Goal: Task Accomplishment & Management: Use online tool/utility

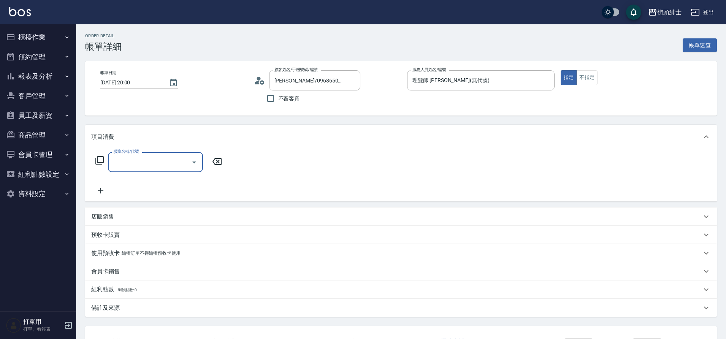
drag, startPoint x: 0, startPoint y: 0, endPoint x: 184, endPoint y: 168, distance: 249.0
click at [184, 168] on input "服務名稱/代號" at bounding box center [149, 161] width 77 height 13
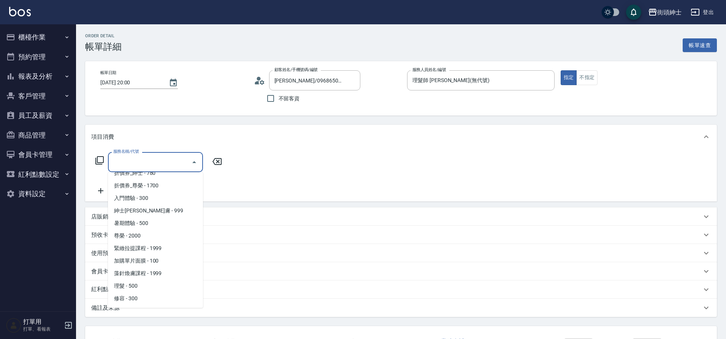
scroll to position [59, 0]
click at [146, 278] on span "理髮 - 500" at bounding box center [155, 273] width 95 height 13
type input "理髮(A02)"
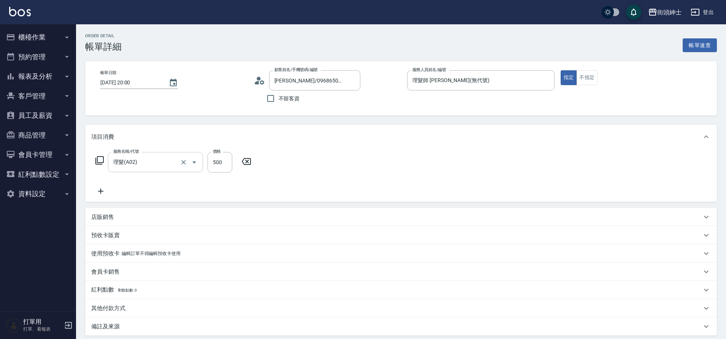
click at [148, 218] on div "店販銷售" at bounding box center [396, 217] width 610 height 8
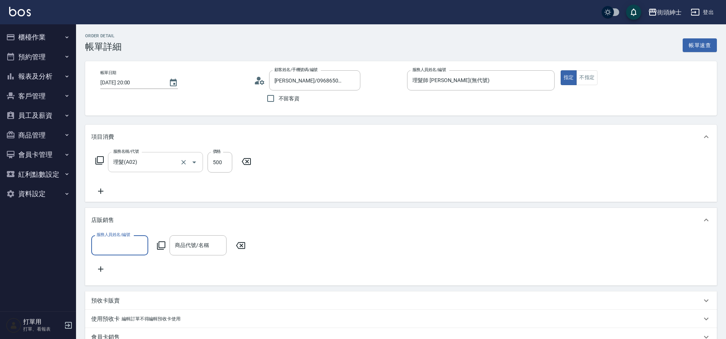
scroll to position [0, 0]
click at [139, 248] on input "服務人員姓名/編號" at bounding box center [120, 245] width 50 height 13
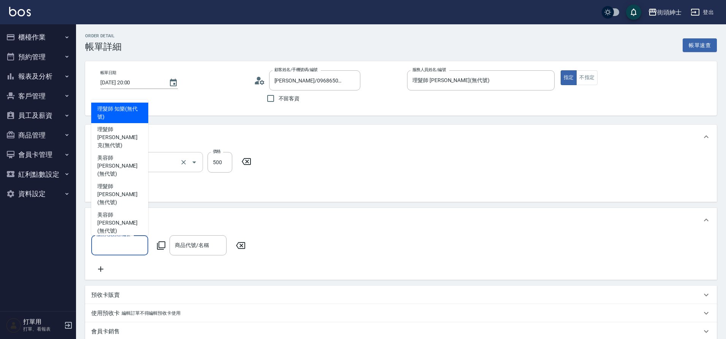
click at [126, 202] on span "理髮師 eric (無代號)" at bounding box center [119, 194] width 45 height 24
click at [126, 202] on div "項目消費 服務名稱/代號 理髮(A02) 服務名稱/代號 價格 500 價格 店販銷售 服務人員姓名/編號 服務人員姓名/編號 商品代號/名稱 商品代號/名稱…" at bounding box center [400, 260] width 631 height 270
type input "理髮師 eric(無代號)"
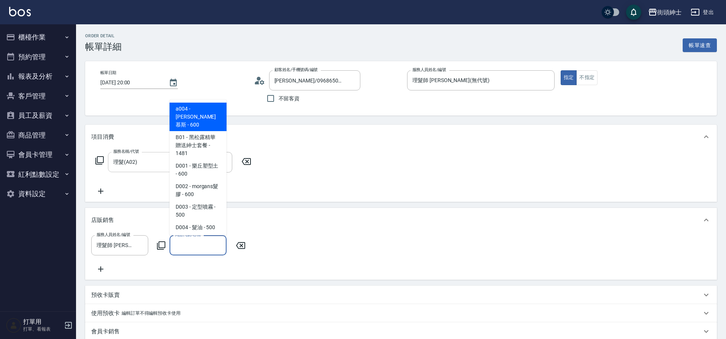
click at [213, 249] on input "商品代號/名稱" at bounding box center [198, 245] width 50 height 13
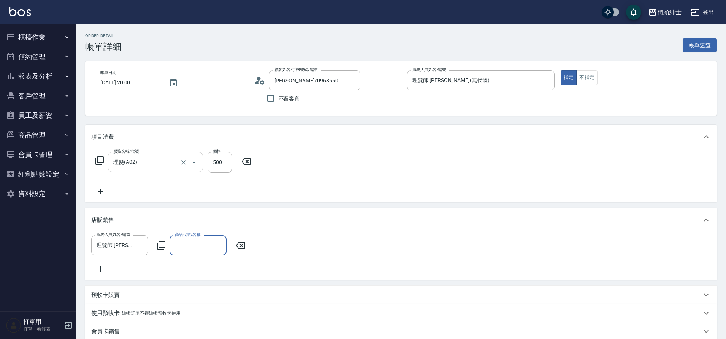
click at [209, 242] on input "商品代號/名稱" at bounding box center [198, 245] width 50 height 13
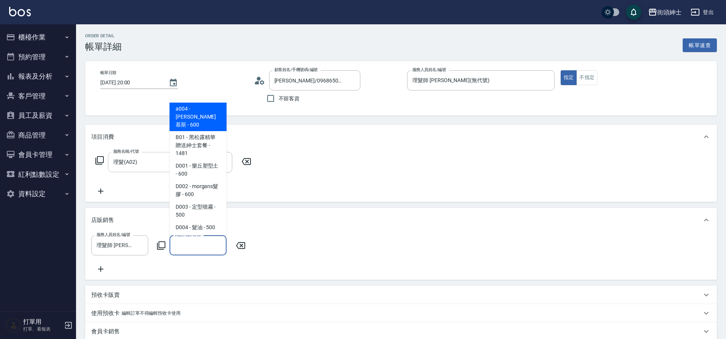
click at [207, 165] on span "D001 - 樂丘塑型土 - 600" at bounding box center [197, 170] width 57 height 21
type input "樂丘塑型土"
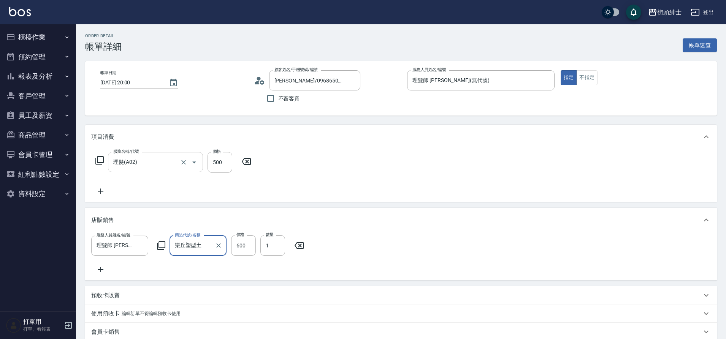
click at [249, 247] on input "600" at bounding box center [243, 245] width 25 height 21
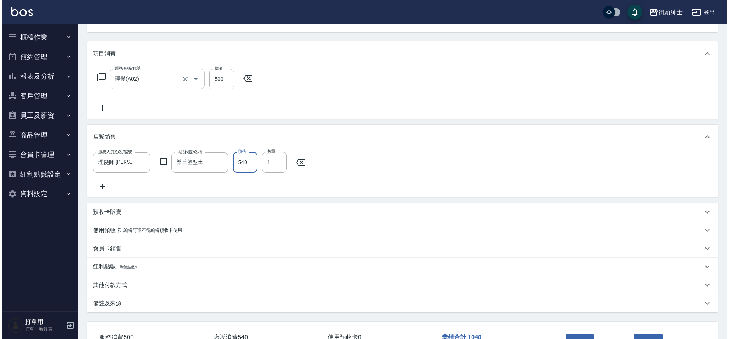
scroll to position [144, 0]
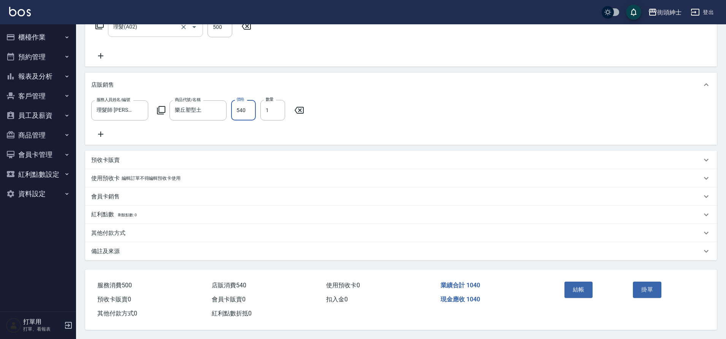
type input "540"
click at [574, 282] on button "結帳" at bounding box center [578, 290] width 28 height 16
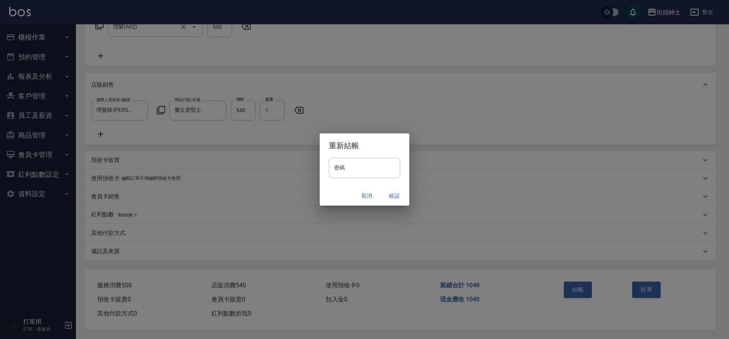
click at [393, 195] on button "確認" at bounding box center [394, 196] width 24 height 14
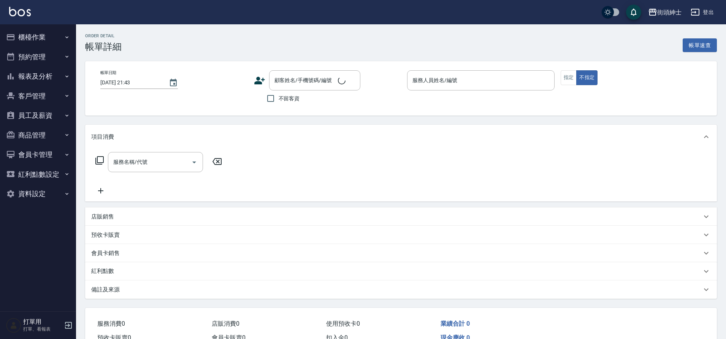
click at [191, 167] on button "Open" at bounding box center [194, 162] width 12 height 12
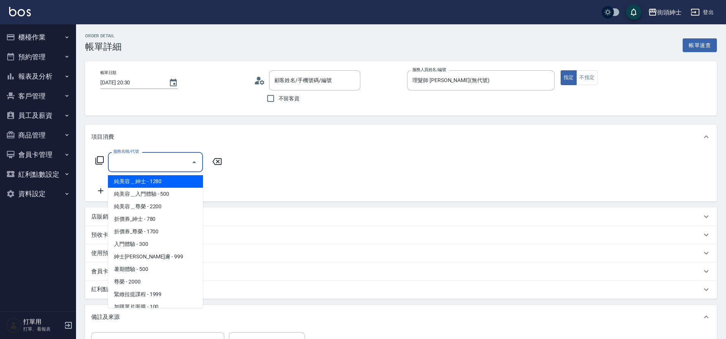
type input "2025/10/13 20:30"
type input "理髮師 [PERSON_NAME](無代號)"
type input "陳/0937080235/null"
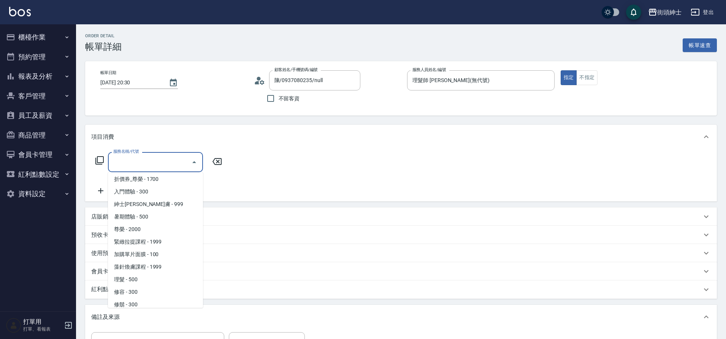
scroll to position [59, 0]
click at [146, 273] on span "理髮 - 500" at bounding box center [155, 273] width 95 height 13
type input "理髮(A02)"
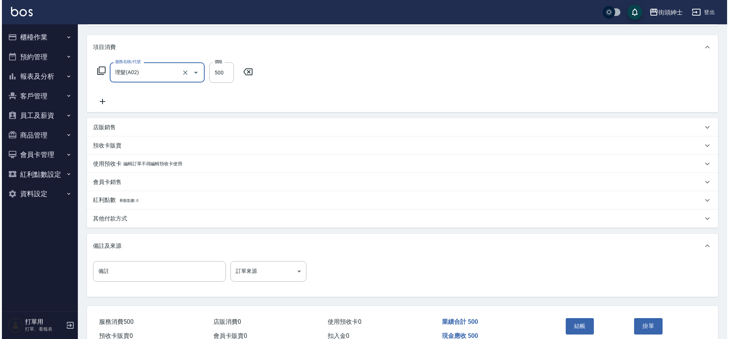
scroll to position [130, 0]
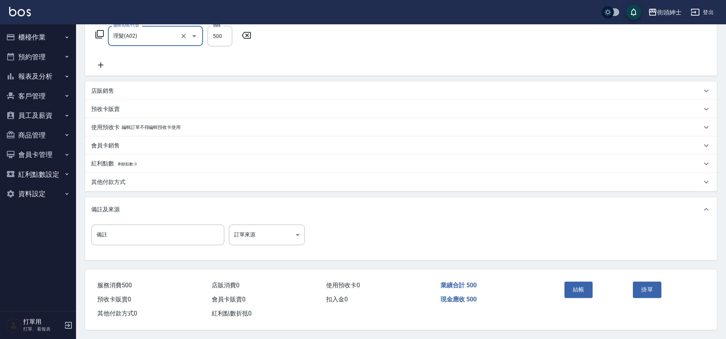
click at [572, 287] on button "結帳" at bounding box center [578, 290] width 28 height 16
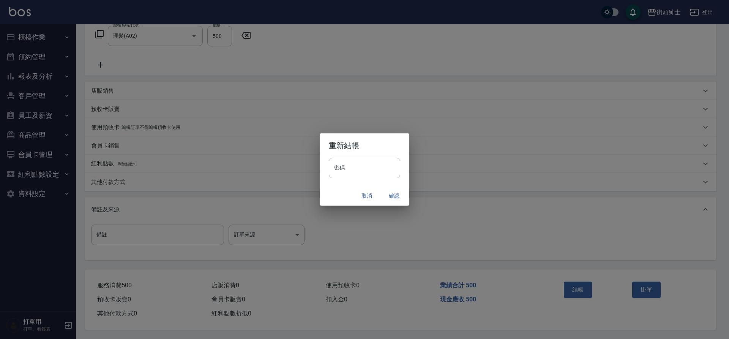
click at [392, 196] on button "確認" at bounding box center [394, 196] width 24 height 14
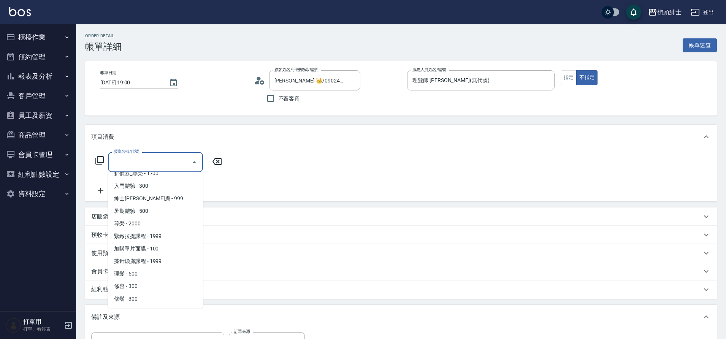
scroll to position [59, 0]
click at [140, 274] on span "理髮 - 500" at bounding box center [155, 273] width 95 height 13
type input "理髮(A02)"
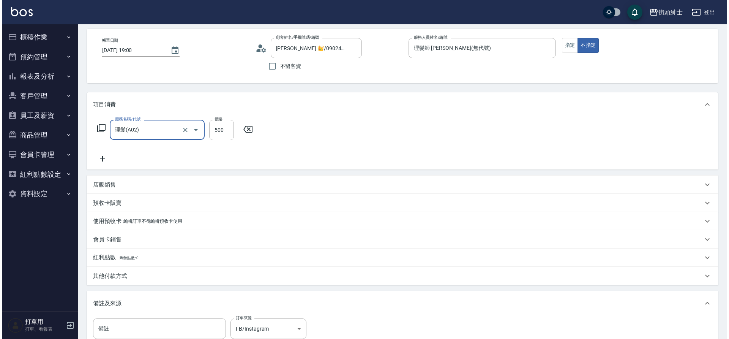
scroll to position [130, 0]
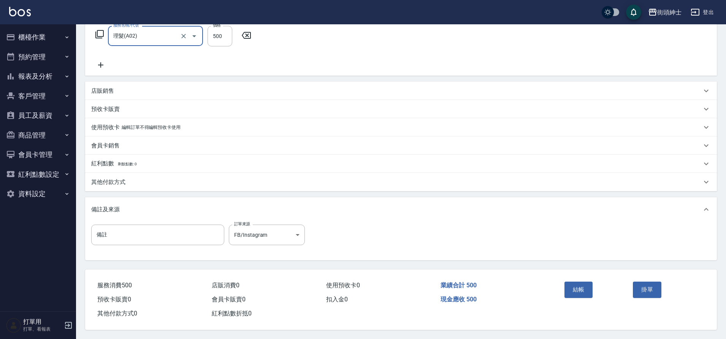
click at [581, 288] on button "結帳" at bounding box center [578, 290] width 28 height 16
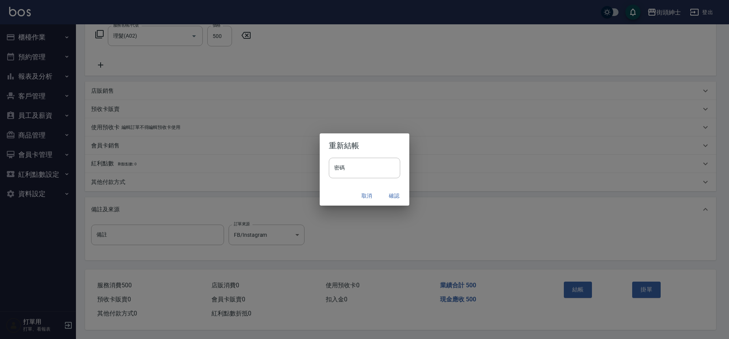
click at [395, 195] on button "確認" at bounding box center [394, 196] width 24 height 14
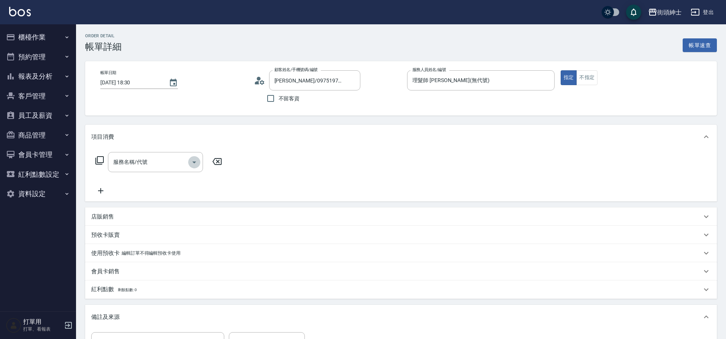
click at [194, 165] on icon "Open" at bounding box center [194, 162] width 9 height 9
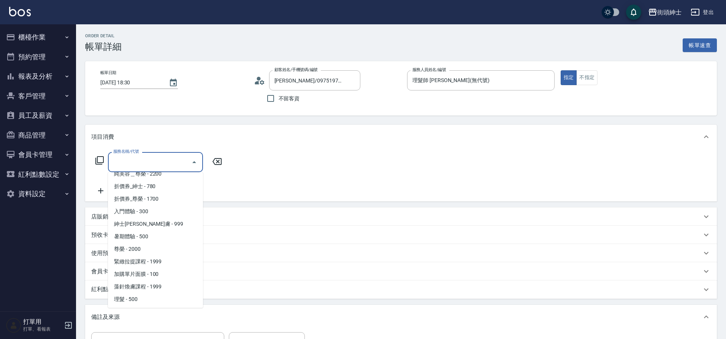
scroll to position [59, 0]
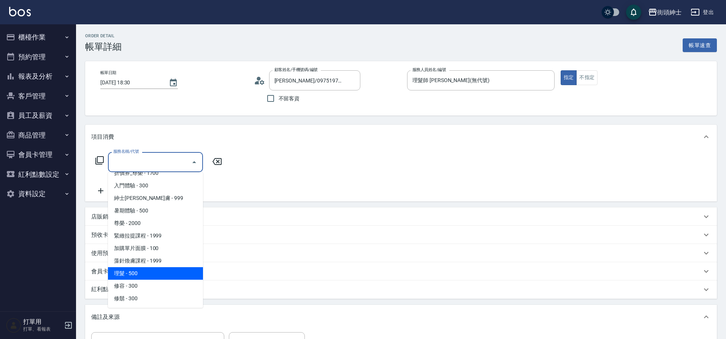
drag, startPoint x: 0, startPoint y: 0, endPoint x: 146, endPoint y: 271, distance: 307.7
click at [146, 271] on span "理髮 - 500" at bounding box center [155, 273] width 95 height 13
type input "理髮(A02)"
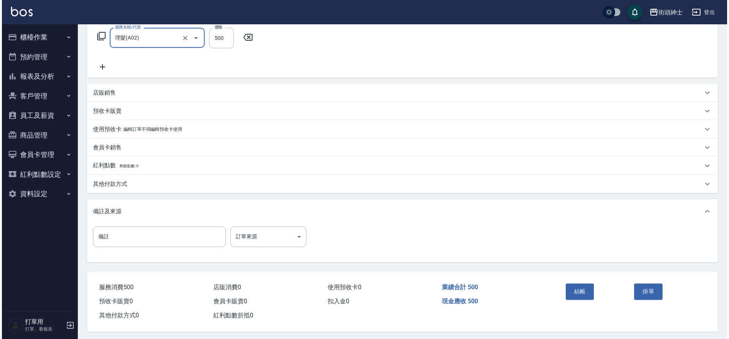
scroll to position [127, 0]
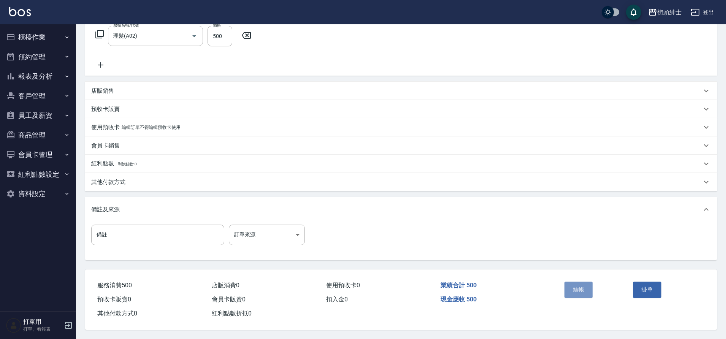
click at [572, 286] on button "結帳" at bounding box center [578, 290] width 28 height 16
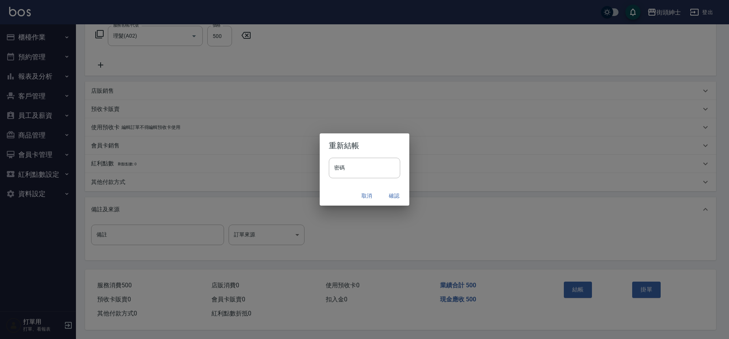
click at [389, 195] on button "確認" at bounding box center [394, 196] width 24 height 14
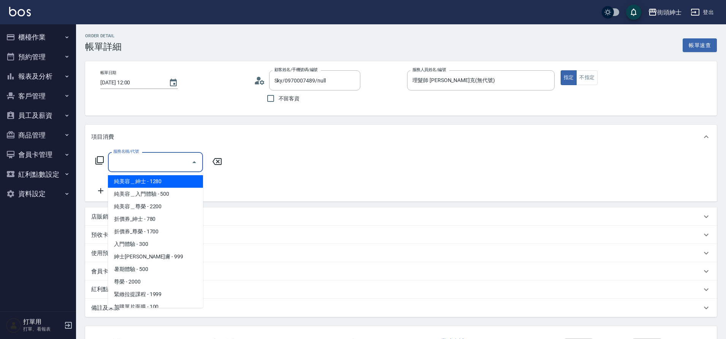
scroll to position [59, 0]
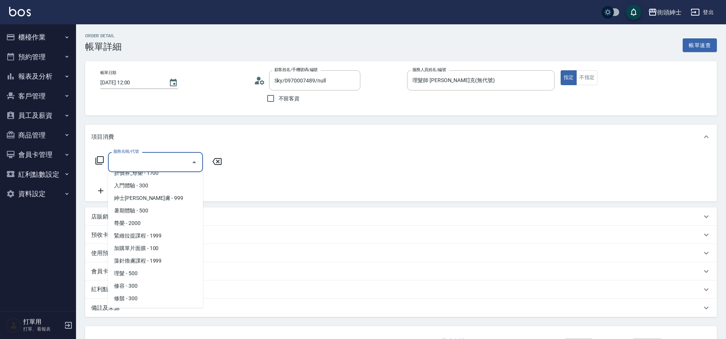
click at [149, 275] on span "理髮 - 500" at bounding box center [155, 273] width 95 height 13
type input "理髮(A02)"
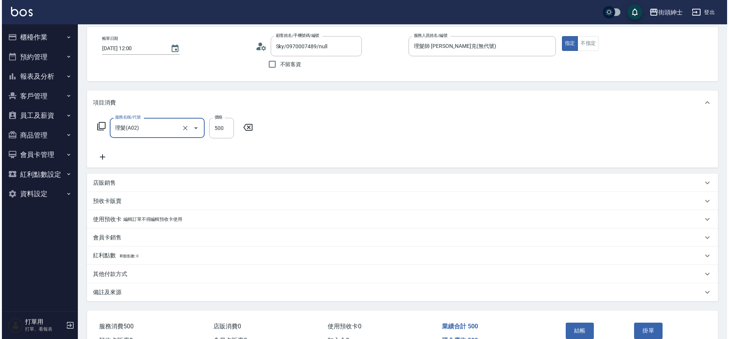
scroll to position [79, 0]
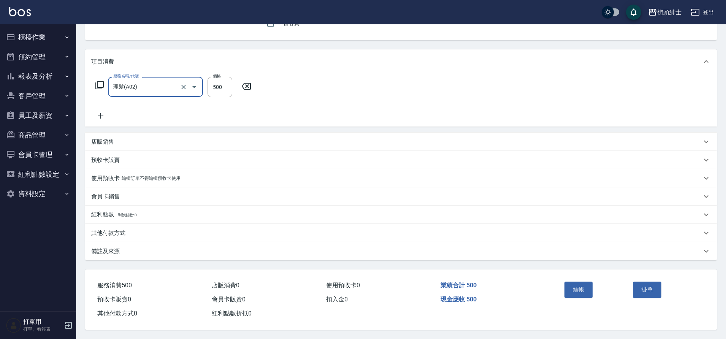
click at [576, 288] on button "結帳" at bounding box center [578, 290] width 28 height 16
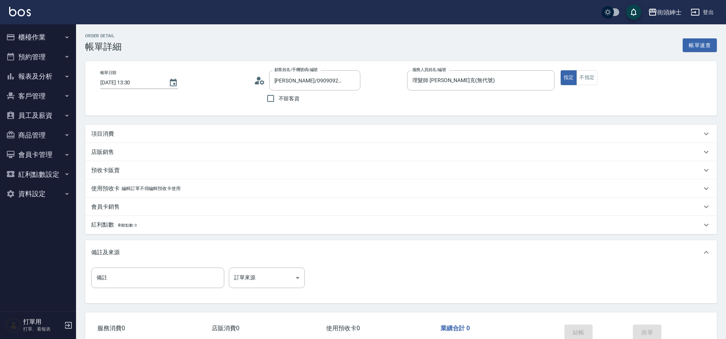
click at [145, 134] on div "項目消費" at bounding box center [396, 134] width 610 height 8
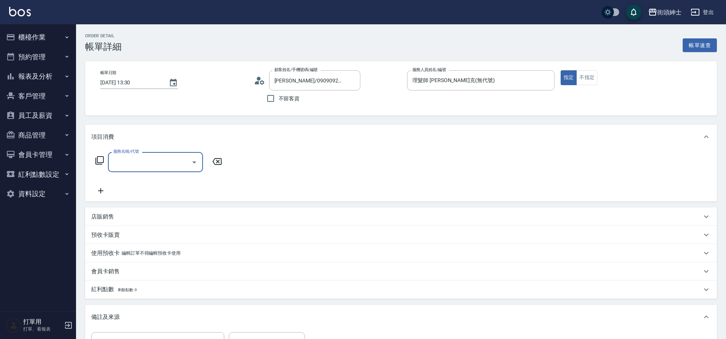
drag, startPoint x: 0, startPoint y: 0, endPoint x: 177, endPoint y: 162, distance: 240.4
click at [177, 162] on input "服務名稱/代號" at bounding box center [149, 161] width 77 height 13
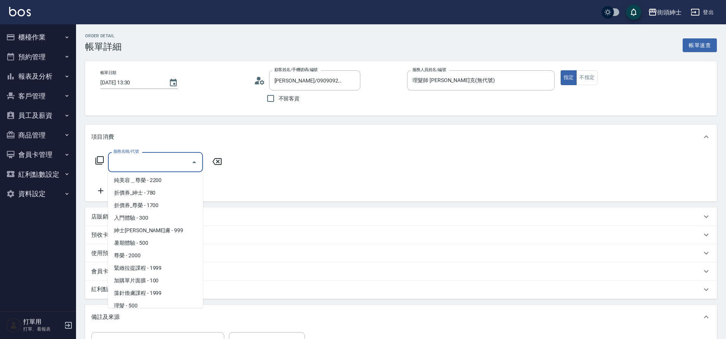
scroll to position [59, 0]
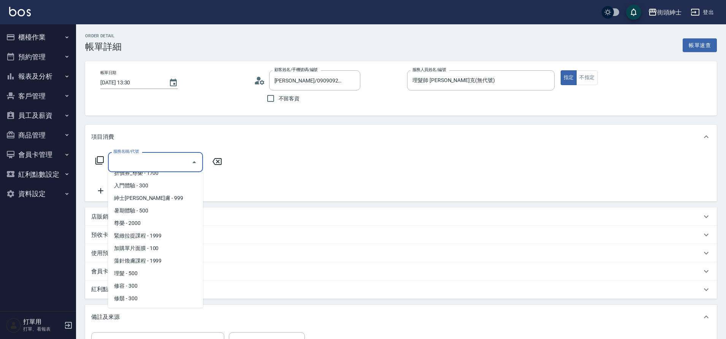
click at [139, 273] on span "理髮 - 500" at bounding box center [155, 273] width 95 height 13
type input "理髮(A02)"
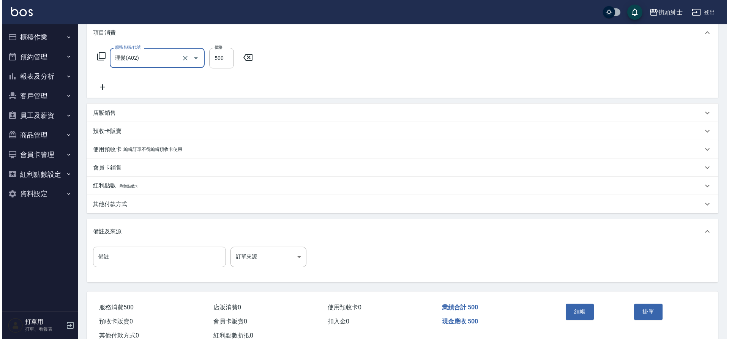
scroll to position [108, 0]
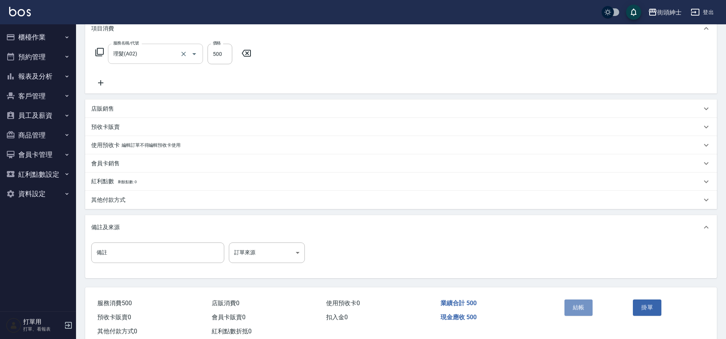
click at [582, 308] on button "結帳" at bounding box center [578, 307] width 28 height 16
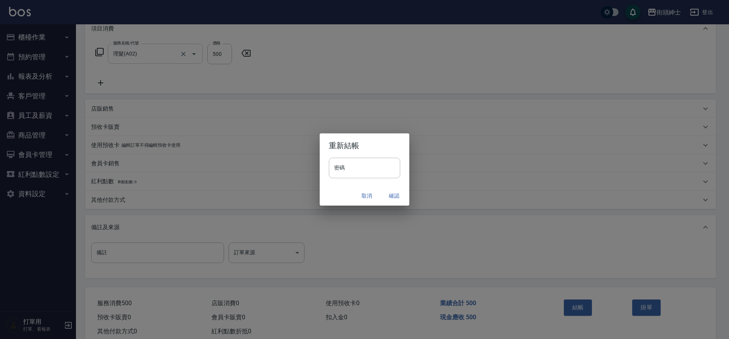
click at [391, 193] on button "確認" at bounding box center [394, 196] width 24 height 14
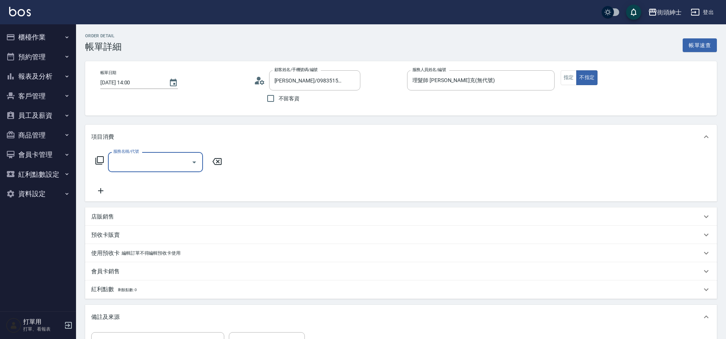
click at [191, 159] on icon "Open" at bounding box center [194, 162] width 9 height 9
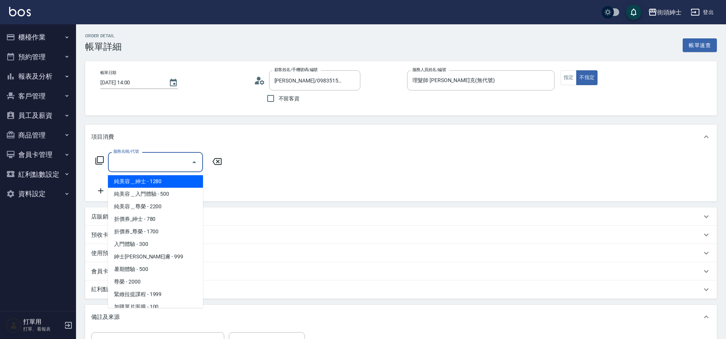
scroll to position [59, 0]
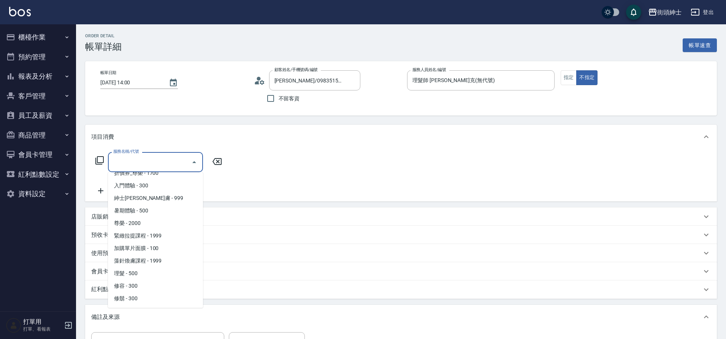
click at [143, 272] on span "理髮 - 500" at bounding box center [155, 273] width 95 height 13
type input "理髮(A02)"
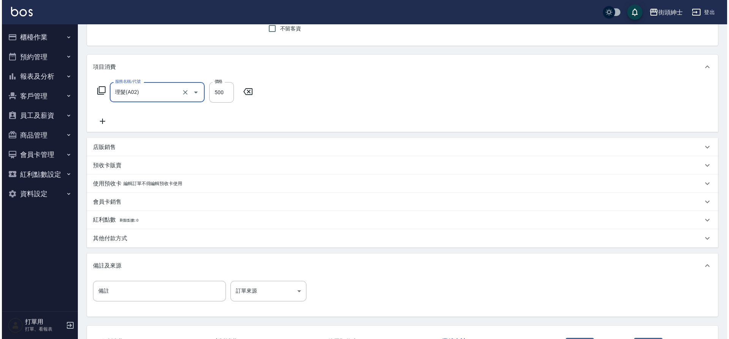
scroll to position [130, 0]
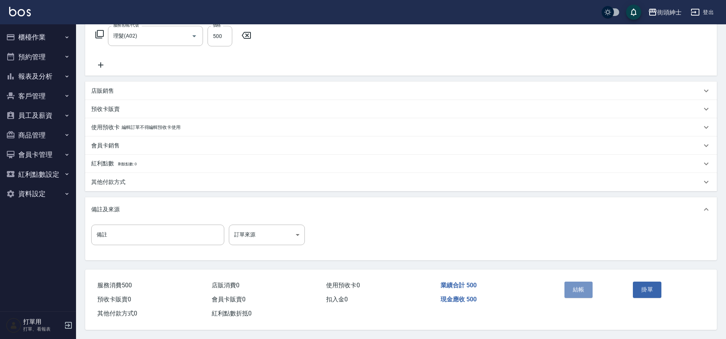
click at [584, 291] on button "結帳" at bounding box center [578, 290] width 28 height 16
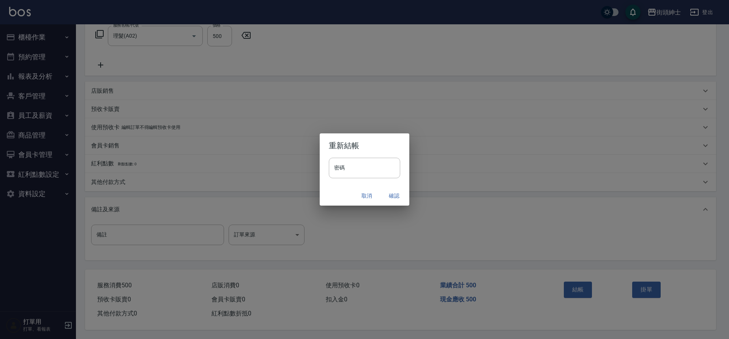
click at [389, 193] on button "確認" at bounding box center [394, 196] width 24 height 14
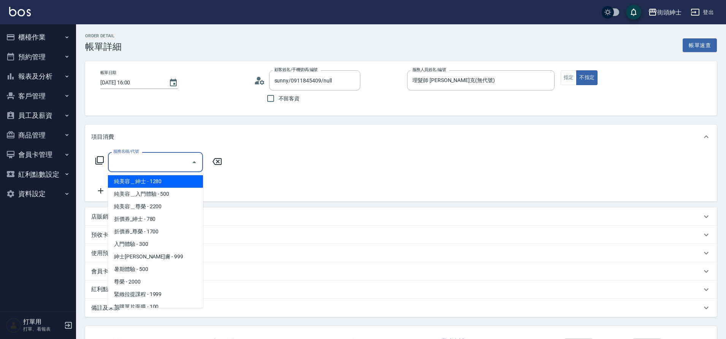
scroll to position [59, 0]
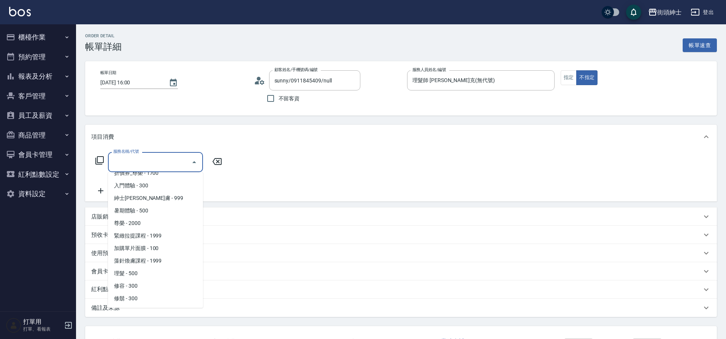
drag, startPoint x: 0, startPoint y: 0, endPoint x: 147, endPoint y: 272, distance: 309.1
click at [147, 272] on span "理髮 - 500" at bounding box center [155, 273] width 95 height 13
type input "理髮(A02)"
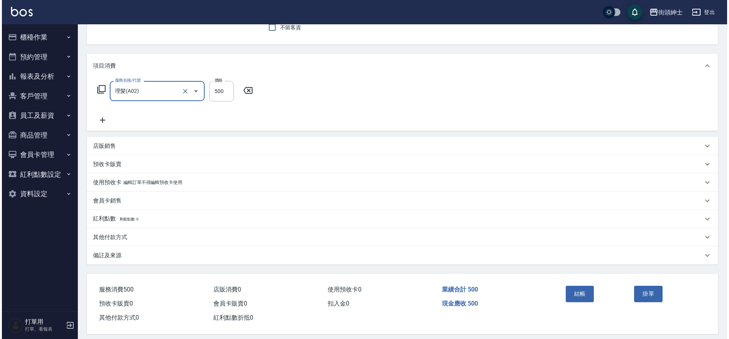
scroll to position [79, 0]
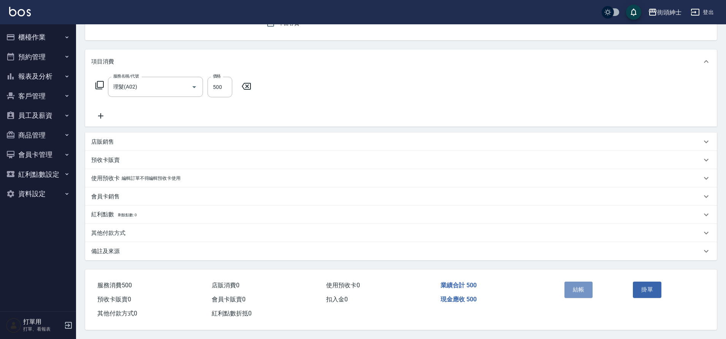
click at [577, 283] on button "結帳" at bounding box center [578, 290] width 28 height 16
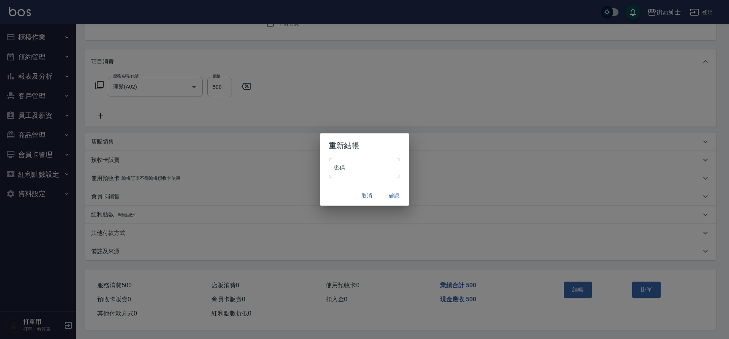
click at [391, 196] on button "確認" at bounding box center [394, 196] width 24 height 14
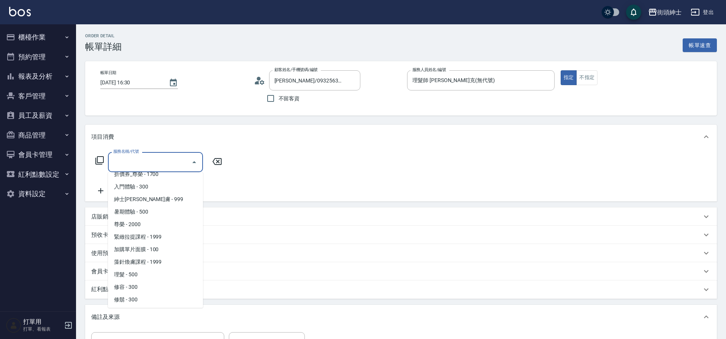
scroll to position [59, 0]
click at [143, 270] on span "理髮 - 500" at bounding box center [155, 273] width 95 height 13
type input "理髮(A02)"
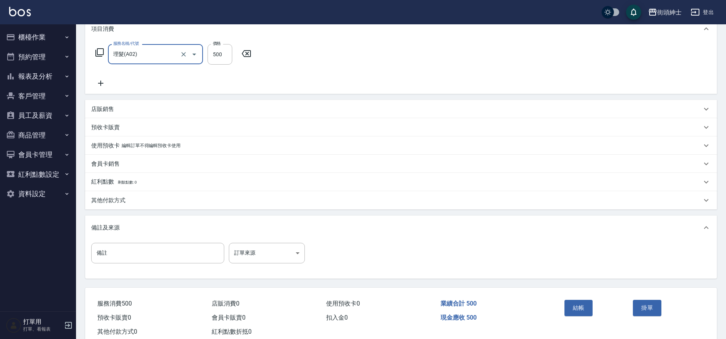
scroll to position [128, 0]
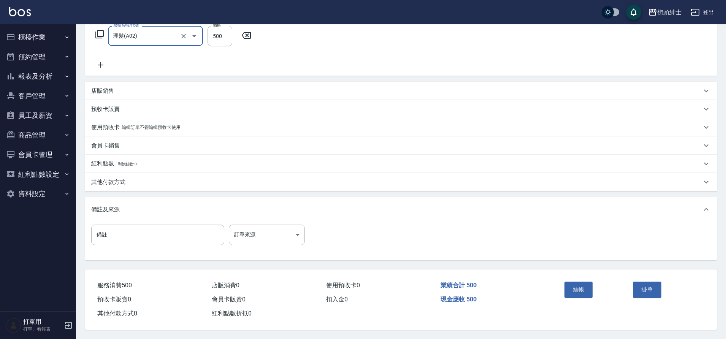
click at [584, 291] on button "結帳" at bounding box center [578, 290] width 28 height 16
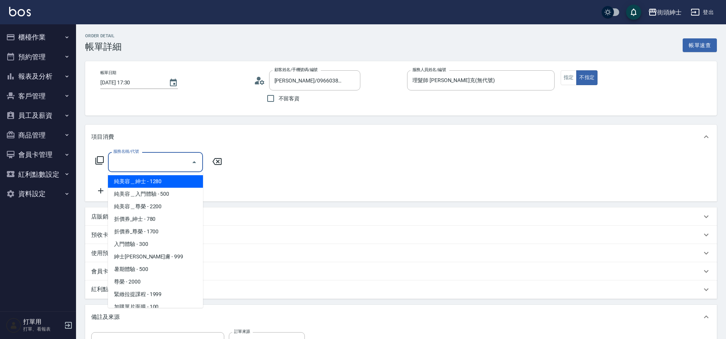
scroll to position [59, 0]
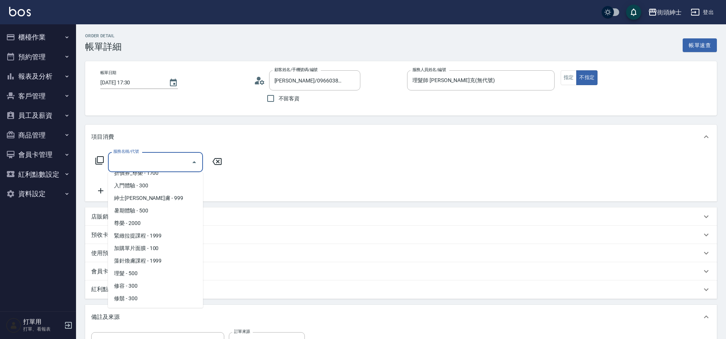
click at [141, 274] on span "理髮 - 500" at bounding box center [155, 273] width 95 height 13
type input "理髮(A02)"
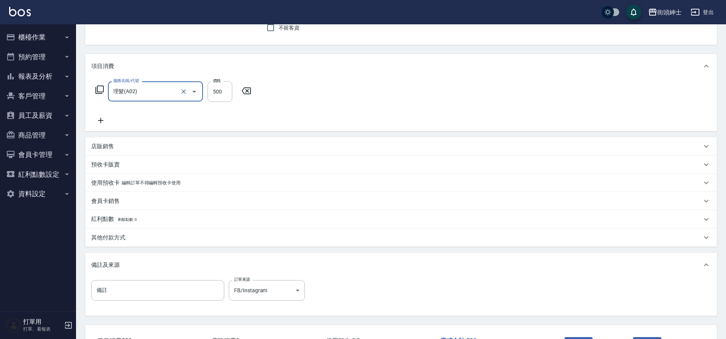
scroll to position [130, 0]
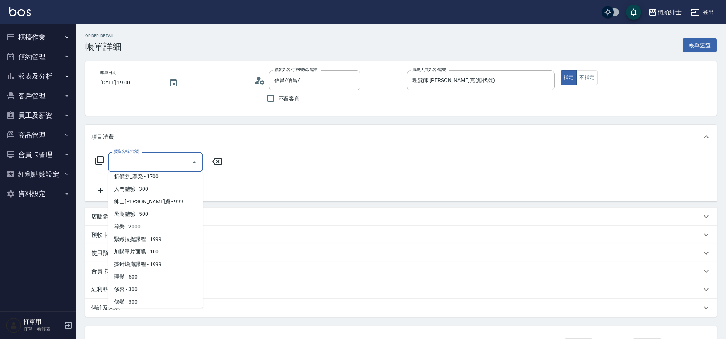
scroll to position [59, 0]
click at [147, 274] on span "理髮 - 500" at bounding box center [155, 273] width 95 height 13
type input "理髮(A02)"
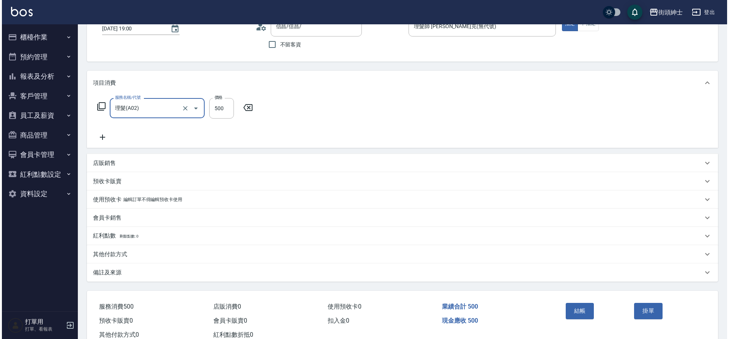
scroll to position [56, 0]
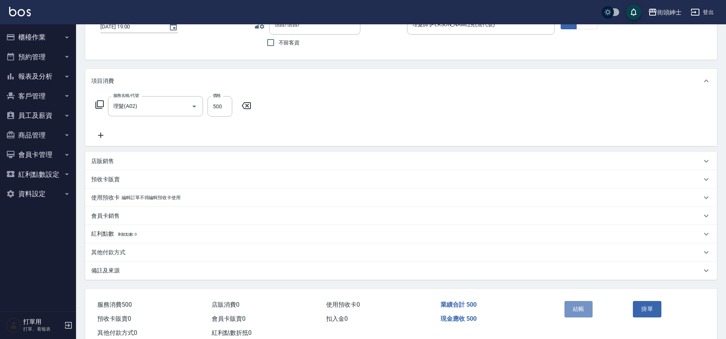
click at [577, 306] on button "結帳" at bounding box center [578, 309] width 28 height 16
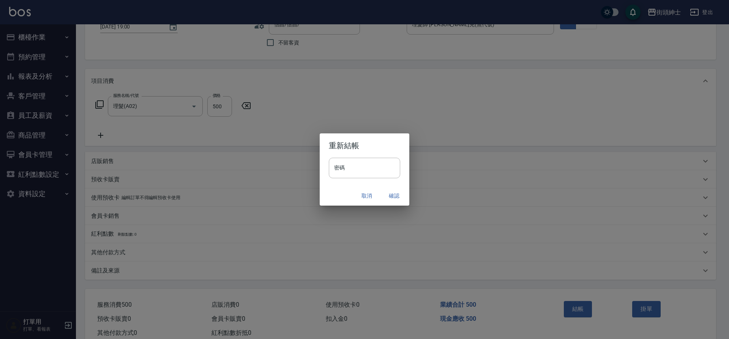
click at [393, 195] on button "確認" at bounding box center [394, 196] width 24 height 14
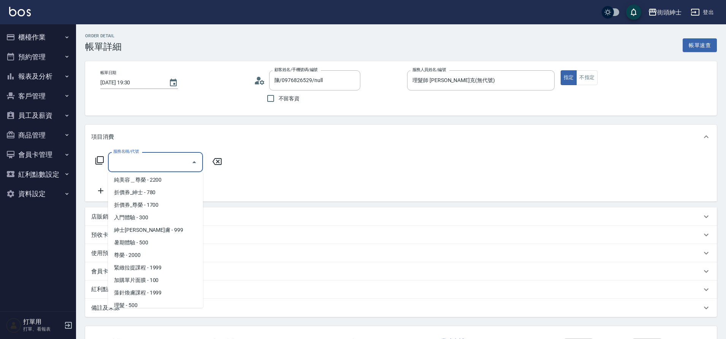
scroll to position [59, 0]
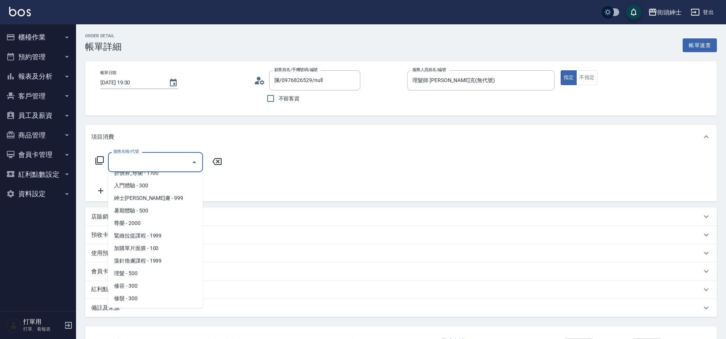
click at [141, 272] on span "理髮 - 500" at bounding box center [155, 273] width 95 height 13
type input "理髮(A02)"
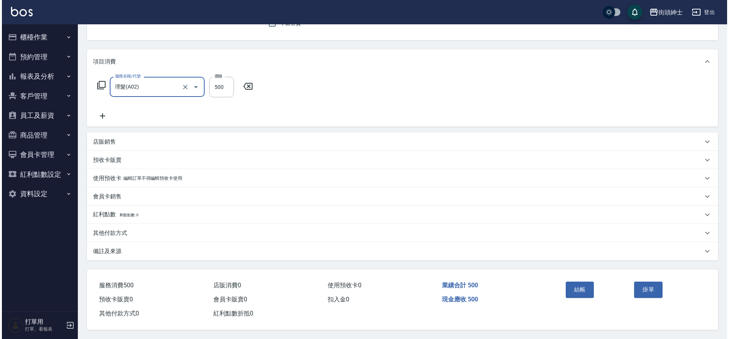
scroll to position [79, 0]
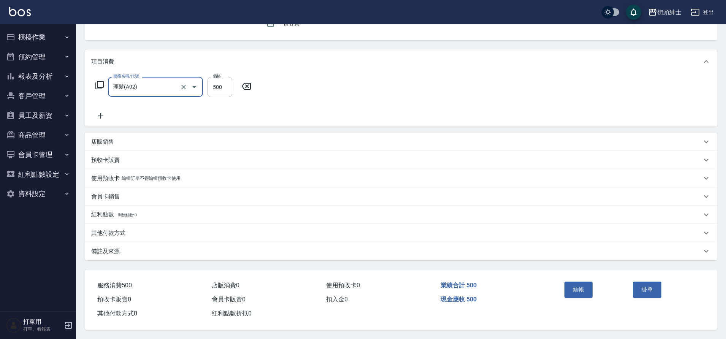
click at [582, 291] on button "結帳" at bounding box center [578, 290] width 28 height 16
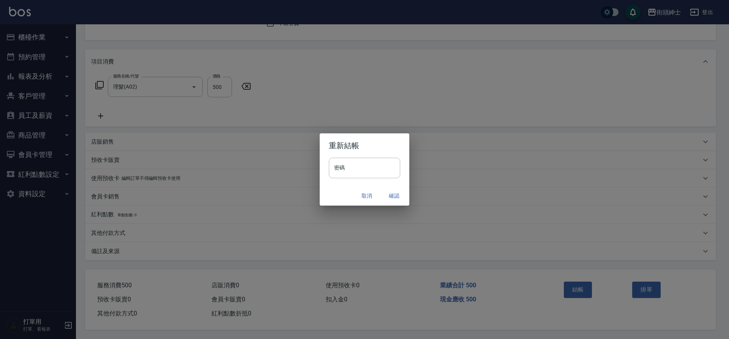
drag, startPoint x: 0, startPoint y: 0, endPoint x: 390, endPoint y: 193, distance: 435.1
click at [390, 193] on button "確認" at bounding box center [394, 196] width 24 height 14
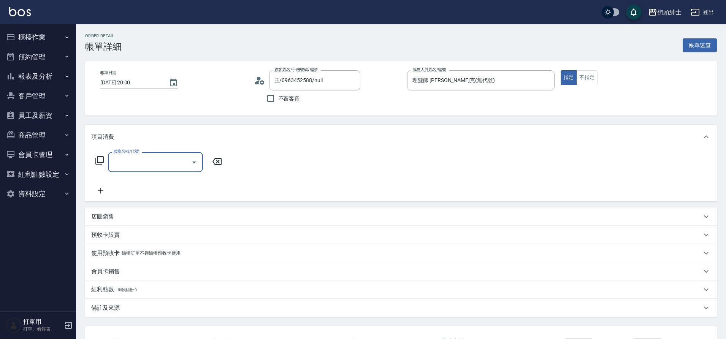
click at [197, 160] on icon "Open" at bounding box center [194, 162] width 9 height 9
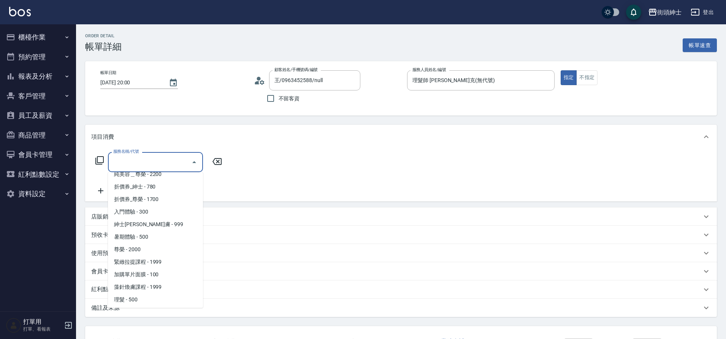
scroll to position [59, 0]
click at [140, 274] on span "理髮 - 500" at bounding box center [155, 273] width 95 height 13
type input "理髮(A02)"
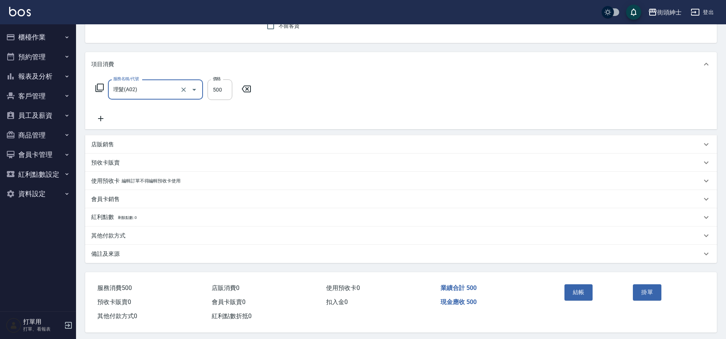
scroll to position [79, 0]
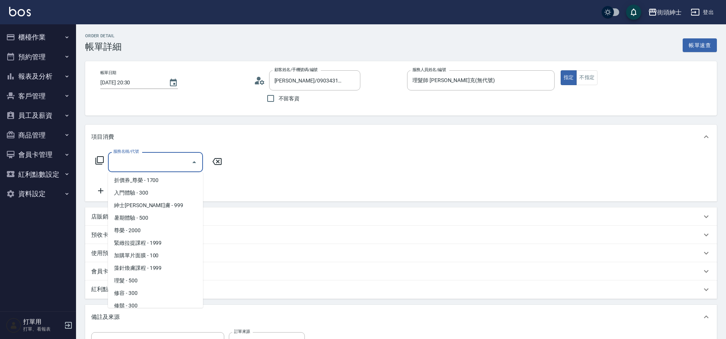
scroll to position [56, 0]
click at [140, 276] on span "理髮 - 500" at bounding box center [155, 276] width 95 height 13
type input "理髮(A02)"
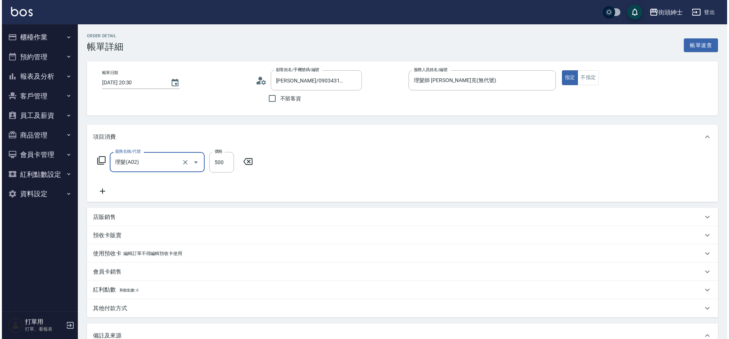
scroll to position [130, 0]
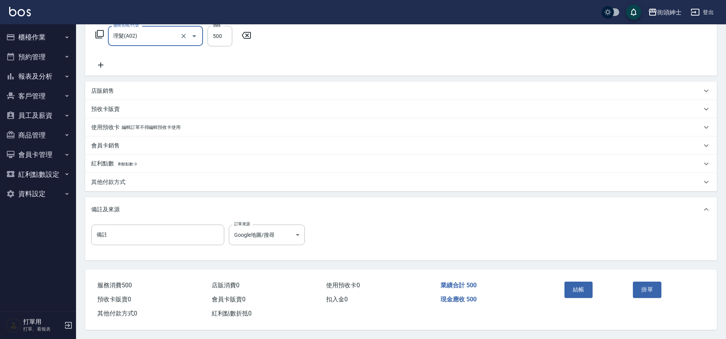
click at [576, 288] on button "結帳" at bounding box center [578, 290] width 28 height 16
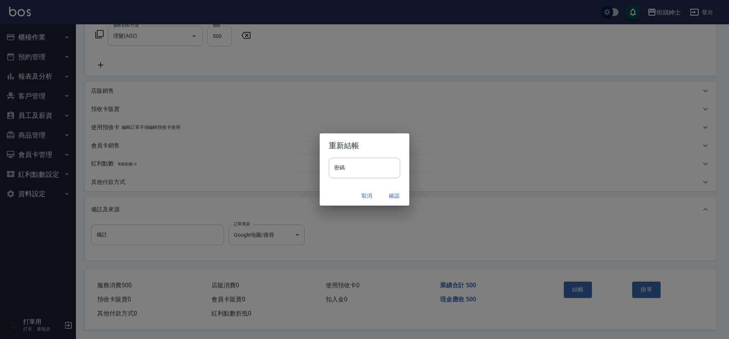
click at [395, 195] on button "確認" at bounding box center [394, 196] width 24 height 14
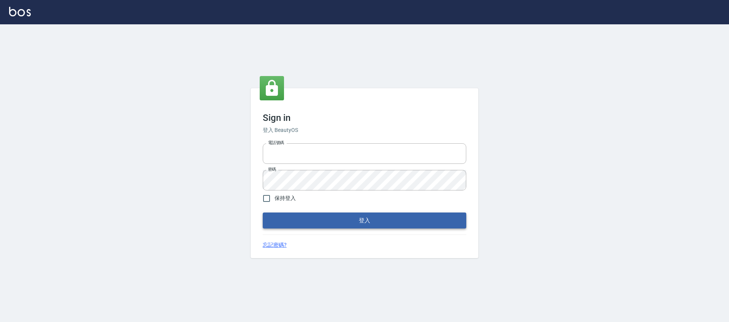
type input "0976742122"
click at [392, 214] on button "登入" at bounding box center [365, 220] width 204 height 16
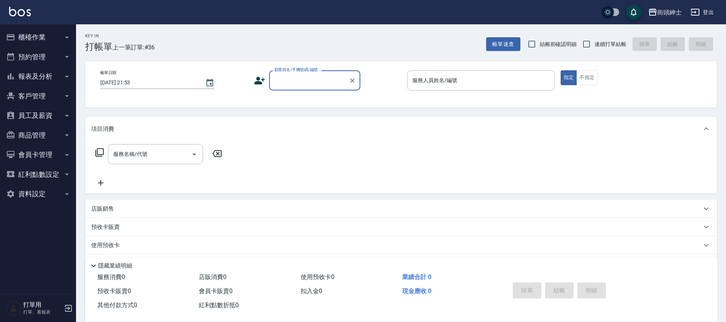
click at [53, 54] on button "預約管理" at bounding box center [38, 57] width 70 height 20
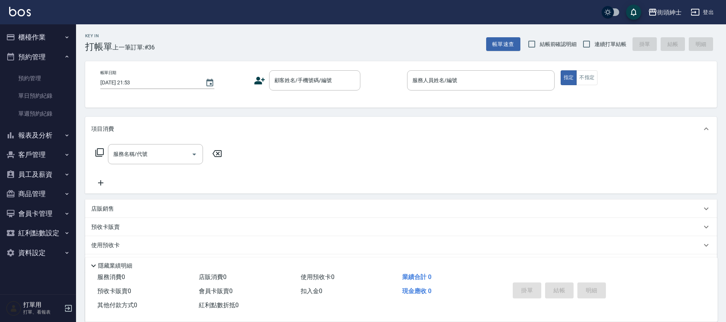
click at [54, 59] on button "預約管理" at bounding box center [38, 57] width 70 height 20
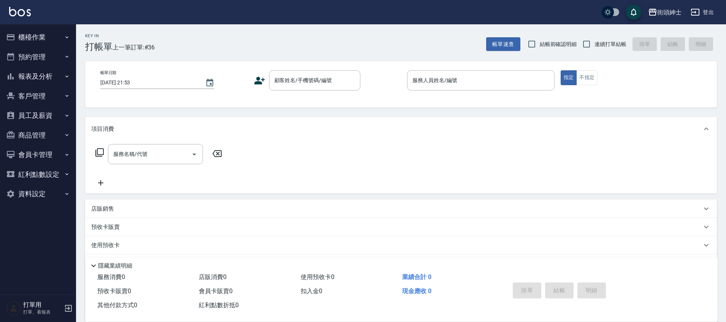
click at [144, 202] on div "店販銷售" at bounding box center [400, 208] width 631 height 18
click at [135, 231] on input "服務人員姓名/編號" at bounding box center [120, 236] width 50 height 13
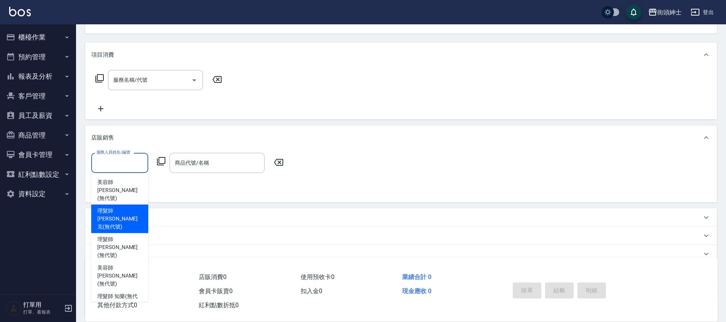
scroll to position [76, 0]
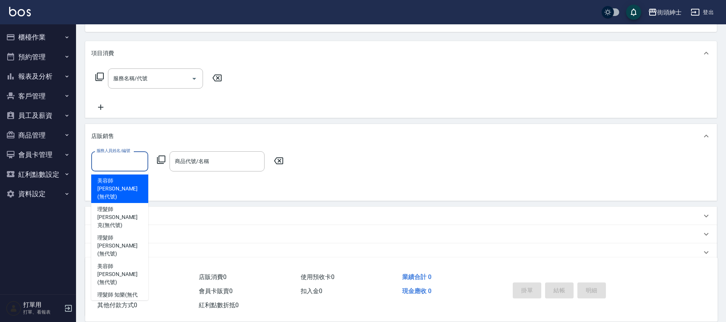
click at [280, 116] on div "服務名稱/代號 服務名稱/代號" at bounding box center [400, 91] width 631 height 52
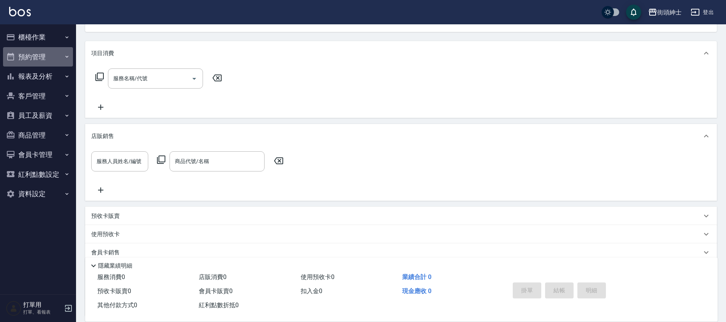
click at [56, 55] on button "預約管理" at bounding box center [38, 57] width 70 height 20
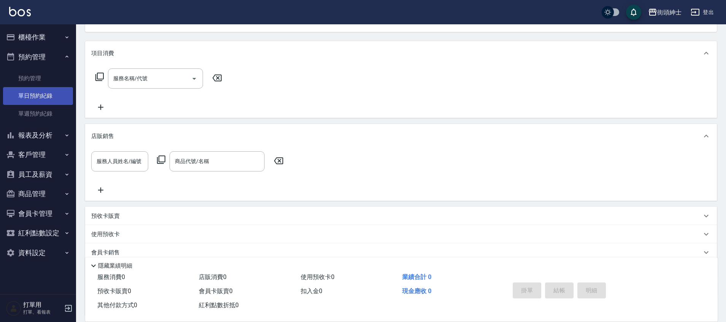
click at [47, 96] on link "單日預約紀錄" at bounding box center [38, 95] width 70 height 17
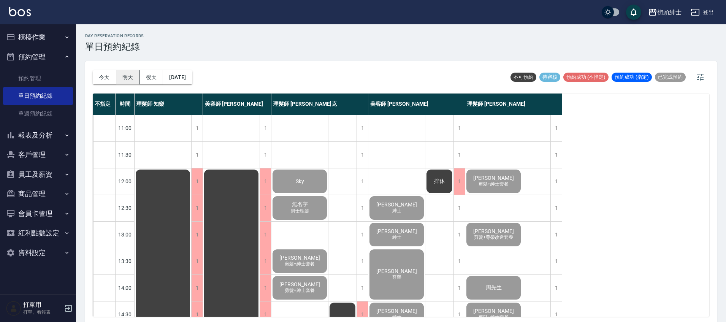
click at [131, 78] on button "明天" at bounding box center [128, 77] width 24 height 14
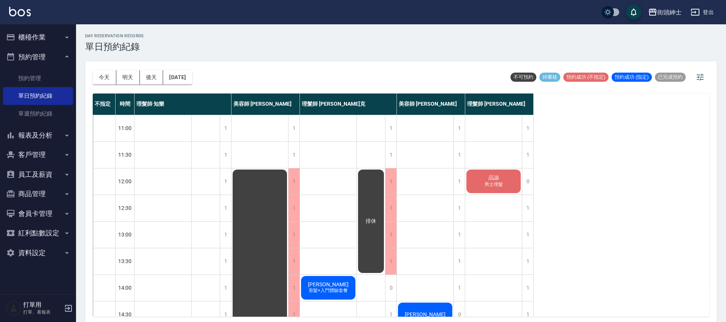
click at [475, 185] on div "品諭 男士理髮" at bounding box center [493, 181] width 57 height 26
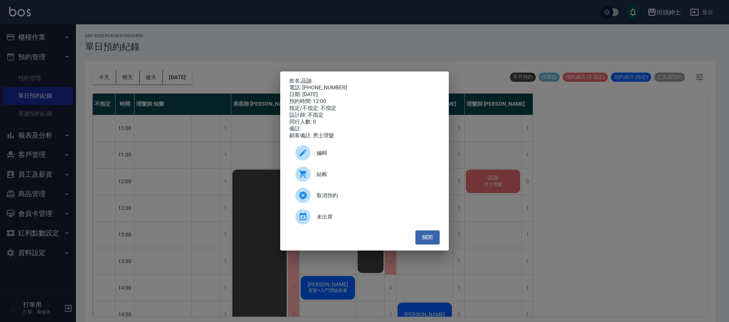
click at [505, 141] on div "姓名: 品諭 電話: 0909559718 日期: 2025/10/14 預約時間: 12:00 指定/不指定: 不指定 設計師: 不指定 同行人數: 0 備…" at bounding box center [364, 161] width 729 height 322
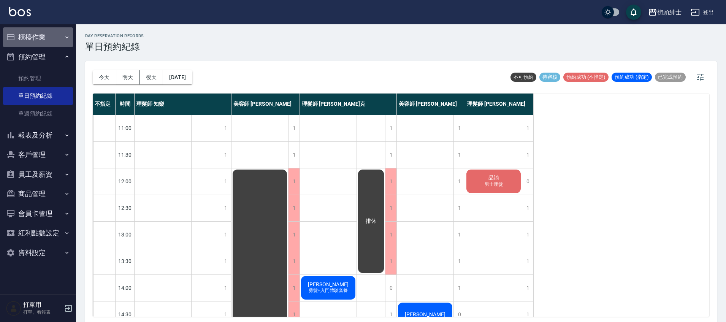
click at [65, 43] on button "櫃檯作業" at bounding box center [38, 37] width 70 height 20
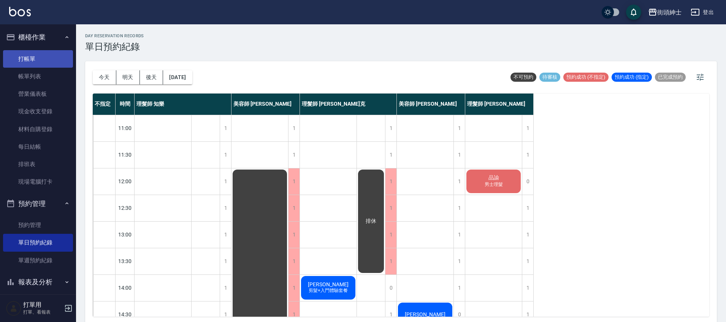
click at [55, 57] on link "打帳單" at bounding box center [38, 58] width 70 height 17
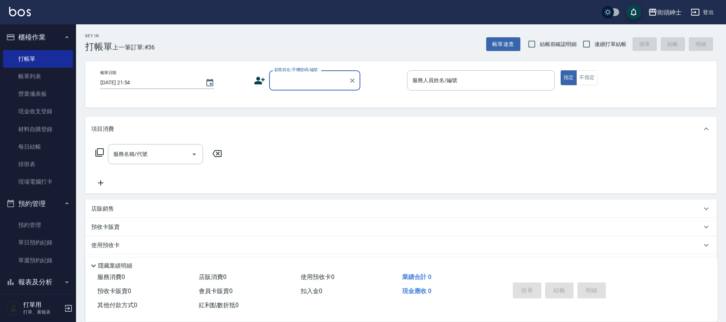
click at [146, 205] on div "店販銷售" at bounding box center [396, 209] width 610 height 8
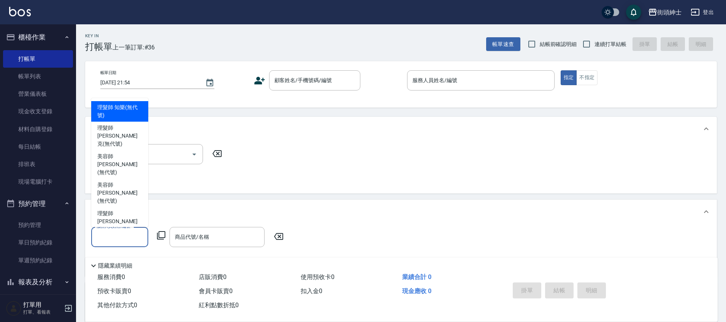
click at [128, 230] on input "服務人員姓名/編號" at bounding box center [120, 236] width 50 height 13
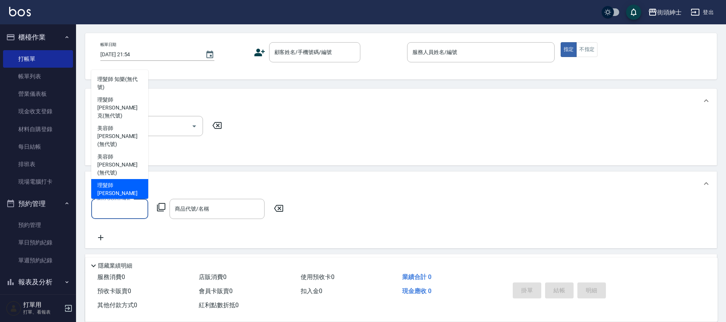
scroll to position [28, 0]
click at [231, 167] on div "項目消費 服務名稱/代號 服務名稱/代號 店販銷售 服務人員姓名/編號 服務人員姓名/編號 商品代號/名稱 商品代號/名稱 預收卡販賣 卡券名稱/代號 卡券名…" at bounding box center [400, 225] width 631 height 275
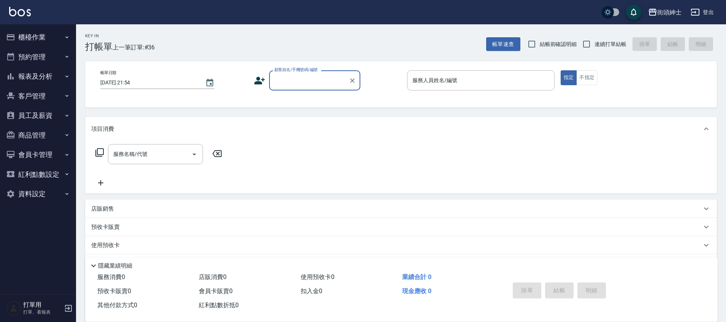
click at [147, 208] on div "店販銷售" at bounding box center [396, 209] width 610 height 8
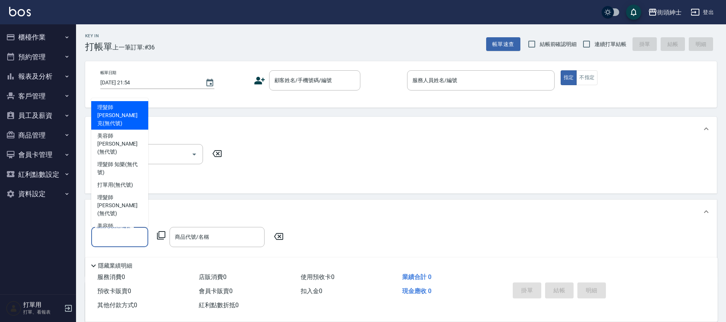
click at [133, 232] on input "服務人員姓名/編號" at bounding box center [120, 236] width 50 height 13
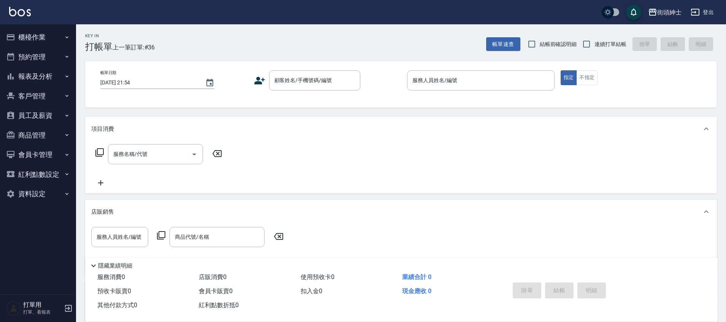
click at [323, 171] on div "服務名稱/代號 服務名稱/代號" at bounding box center [400, 167] width 631 height 52
click at [54, 61] on button "預約管理" at bounding box center [38, 57] width 70 height 20
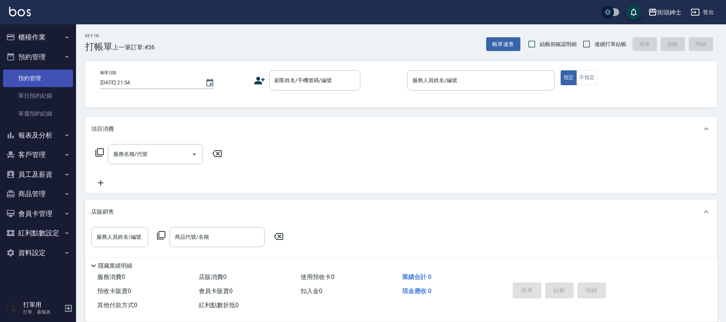
click at [56, 77] on link "預約管理" at bounding box center [38, 78] width 70 height 17
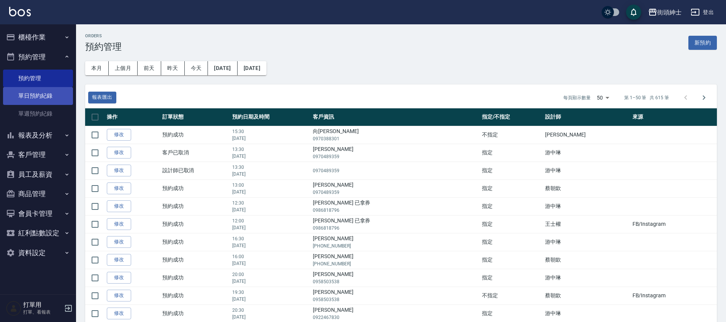
click at [53, 94] on link "單日預約紀錄" at bounding box center [38, 95] width 70 height 17
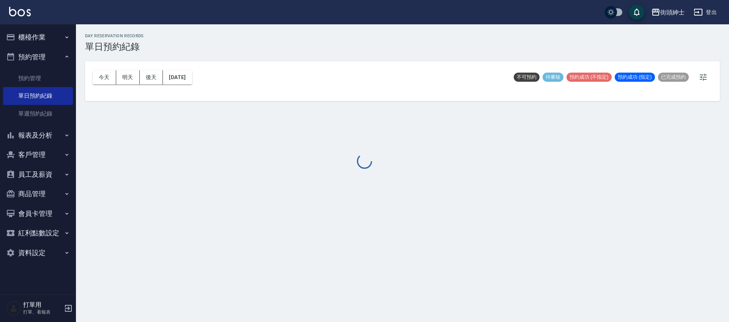
click at [182, 79] on div at bounding box center [364, 161] width 729 height 322
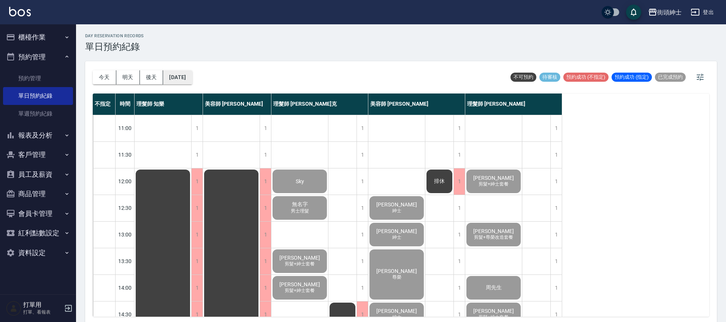
click at [183, 78] on button "[DATE]" at bounding box center [177, 77] width 29 height 14
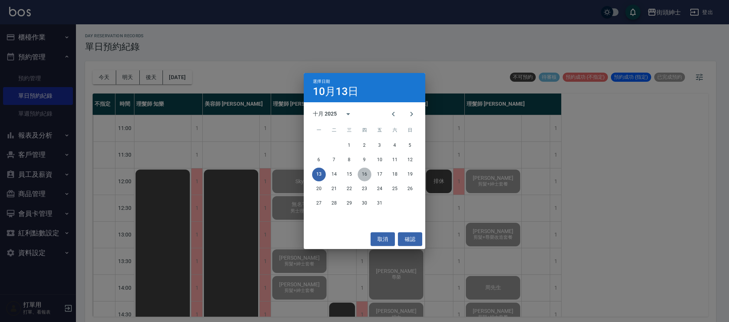
click at [366, 172] on button "16" at bounding box center [365, 175] width 14 height 14
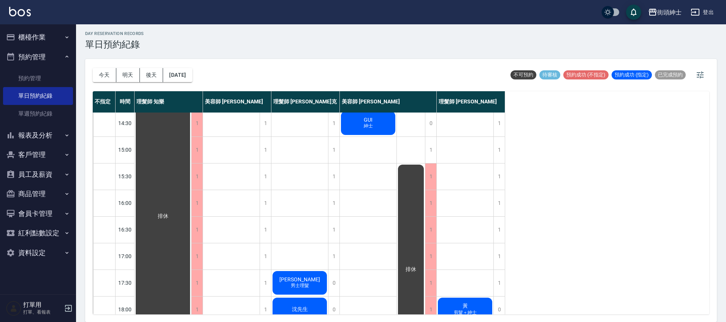
scroll to position [255, 0]
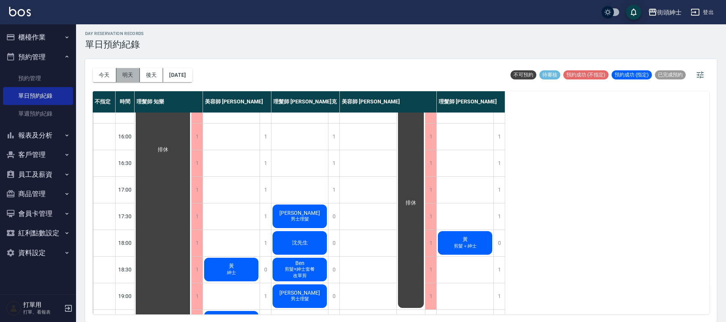
click at [124, 77] on button "明天" at bounding box center [128, 75] width 24 height 14
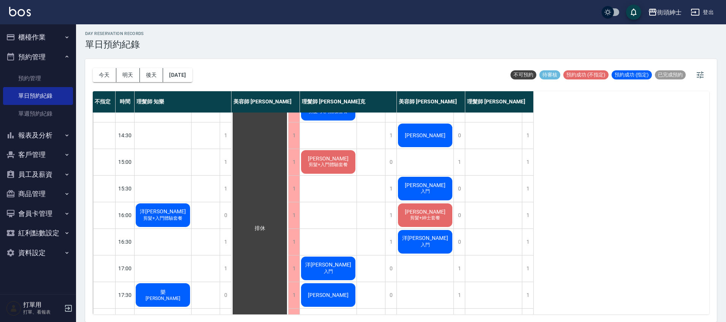
scroll to position [163, 0]
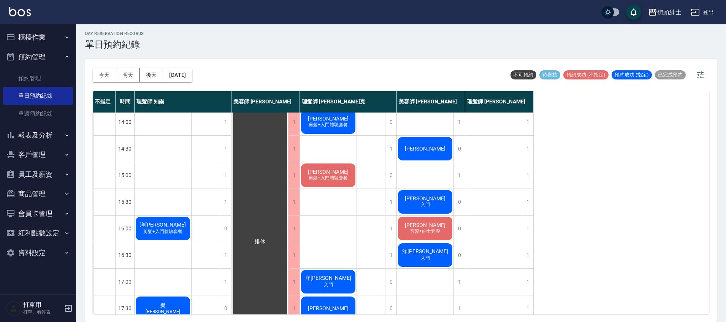
click at [444, 235] on div "[PERSON_NAME] 剪髮+紳士套餐" at bounding box center [425, 228] width 57 height 26
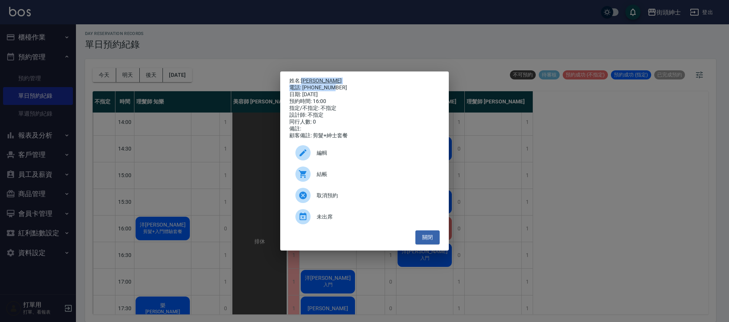
drag, startPoint x: 302, startPoint y: 78, endPoint x: 332, endPoint y: 87, distance: 32.2
click at [334, 85] on div "姓名: [PERSON_NAME] 電話: [PHONE_NUMBER] 日期: [DATE] 預約時間: 16:00 指定/不指定: 不指定 設計師: 不指…" at bounding box center [364, 109] width 150 height 62
copy div "[PERSON_NAME] 電話: [PHONE_NUMBER]"
click at [426, 238] on button "關閉" at bounding box center [428, 237] width 24 height 14
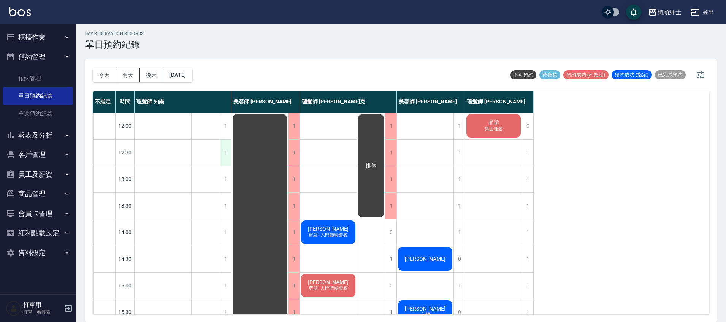
scroll to position [150, 0]
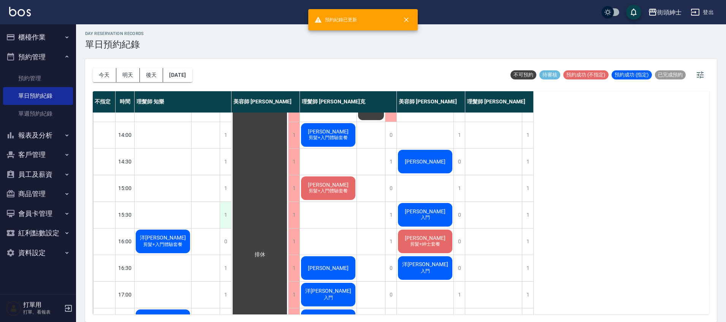
click at [229, 214] on div "1" at bounding box center [225, 215] width 11 height 26
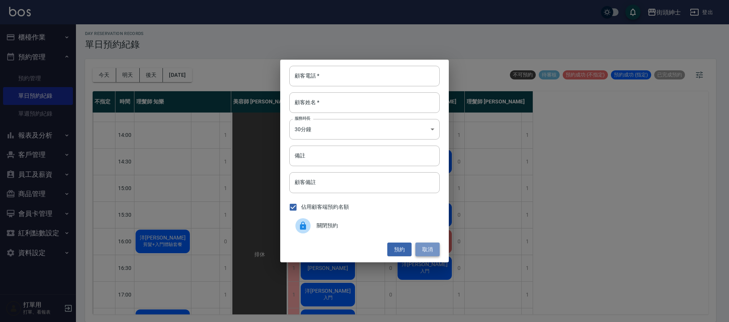
click at [424, 249] on button "取消" at bounding box center [428, 249] width 24 height 14
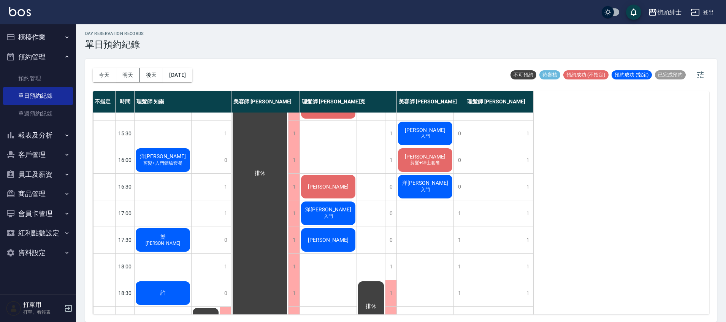
scroll to position [363, 0]
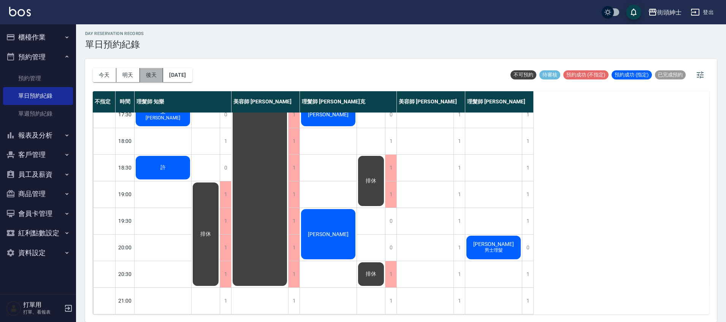
click at [154, 78] on button "後天" at bounding box center [152, 75] width 24 height 14
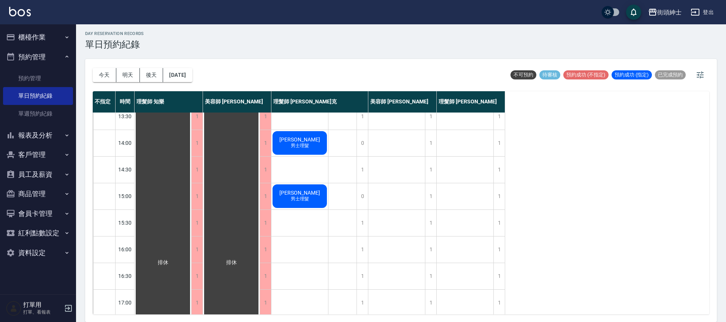
scroll to position [134, 0]
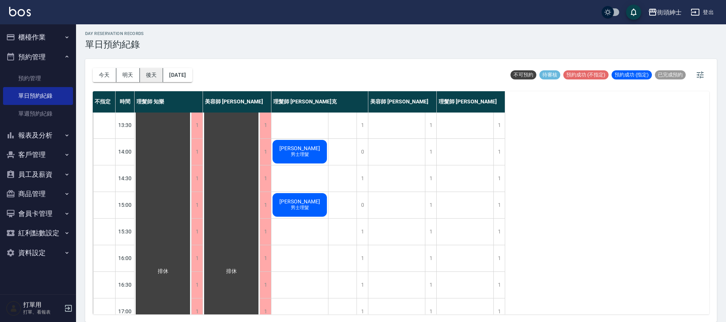
click at [152, 75] on button "後天" at bounding box center [152, 75] width 24 height 14
click at [133, 74] on button "明天" at bounding box center [128, 75] width 24 height 14
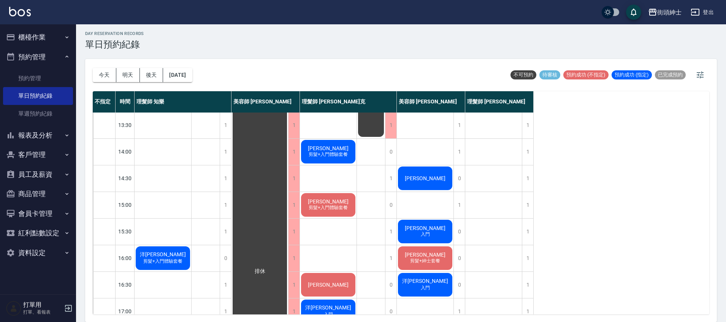
click at [106, 74] on button "今天" at bounding box center [105, 75] width 24 height 14
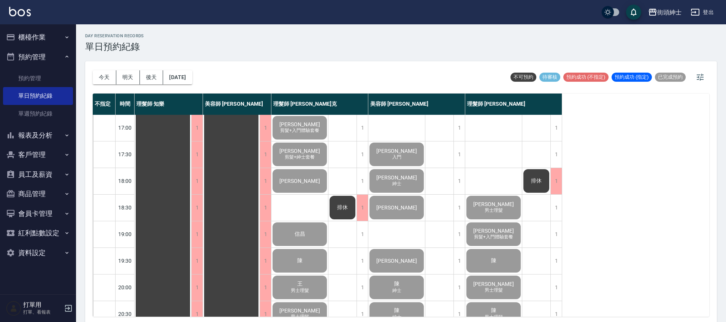
scroll to position [363, 0]
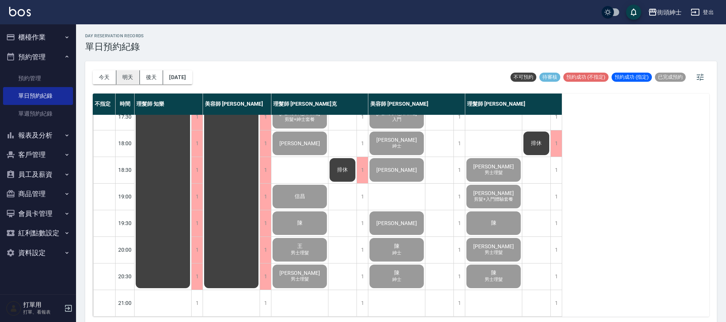
click at [134, 78] on button "明天" at bounding box center [128, 77] width 24 height 14
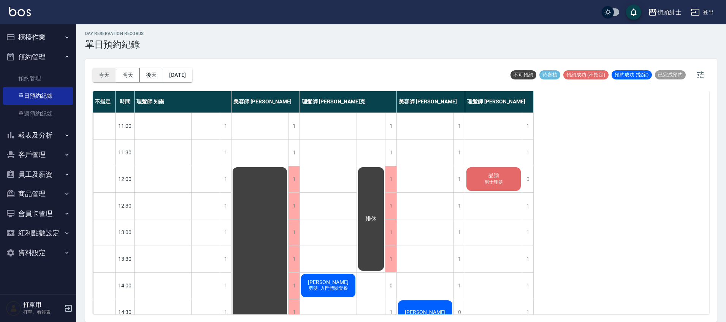
click at [103, 75] on button "今天" at bounding box center [105, 75] width 24 height 14
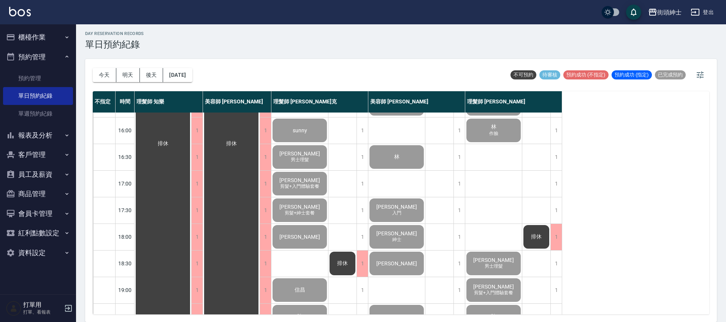
scroll to position [306, 0]
